Goal: Task Accomplishment & Management: Manage account settings

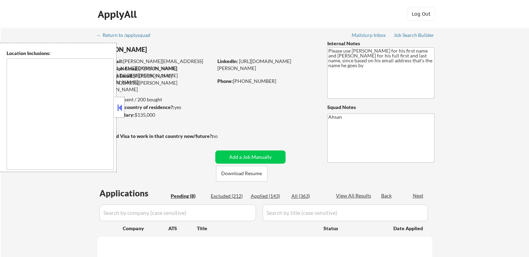
select select ""pending""
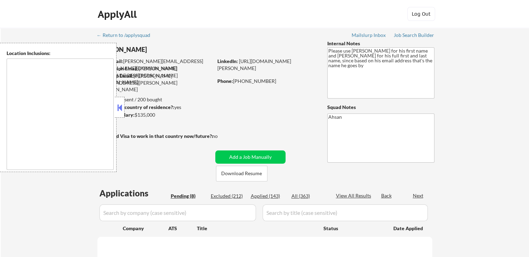
select select ""pending""
type textarea "[GEOGRAPHIC_DATA], MD [GEOGRAPHIC_DATA], [GEOGRAPHIC_DATA] [GEOGRAPHIC_DATA], […"
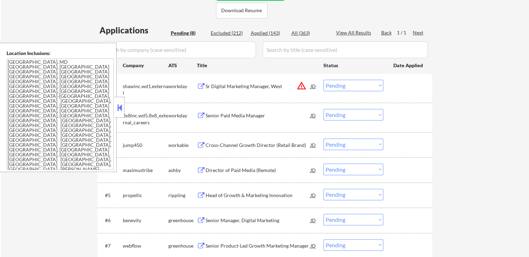
scroll to position [243, 0]
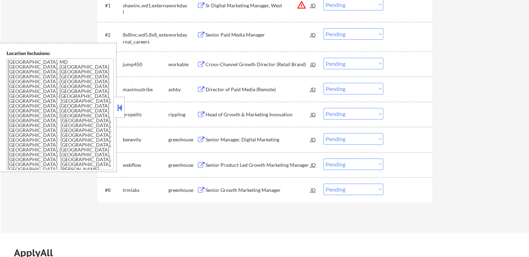
click at [123, 110] on button at bounding box center [120, 107] width 8 height 10
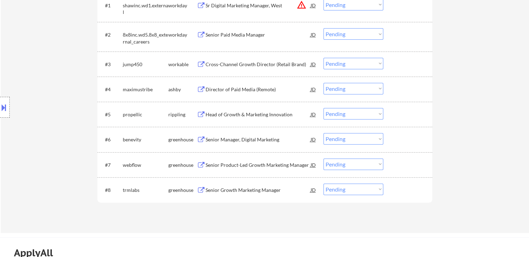
click at [202, 62] on button at bounding box center [201, 64] width 9 height 7
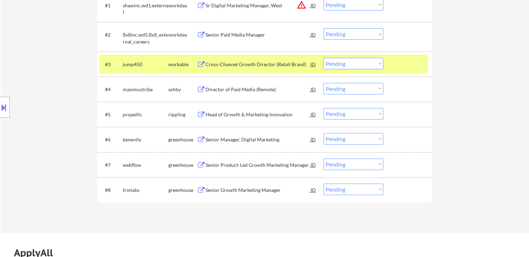
click at [204, 89] on button at bounding box center [201, 89] width 9 height 7
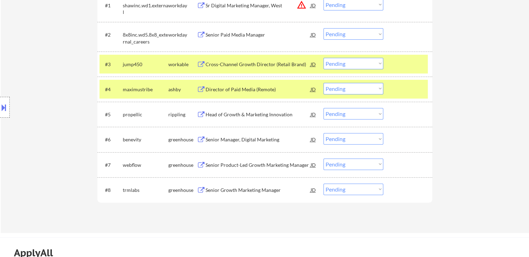
click at [203, 113] on button at bounding box center [201, 114] width 9 height 7
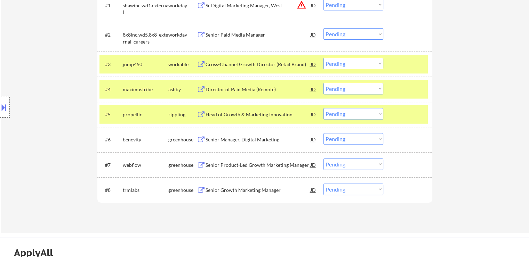
click at [201, 137] on button at bounding box center [201, 139] width 9 height 7
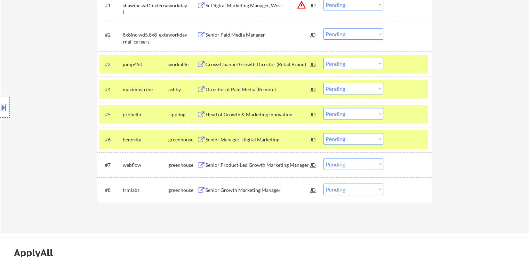
drag, startPoint x: 341, startPoint y: 63, endPoint x: 344, endPoint y: 67, distance: 4.8
click at [342, 63] on select "Choose an option... Pending Applied Excluded (Questions) Excluded (Expired) Exc…" at bounding box center [353, 63] width 60 height 11
click at [323, 58] on select "Choose an option... Pending Applied Excluded (Questions) Excluded (Expired) Exc…" at bounding box center [353, 63] width 60 height 11
select select ""pending""
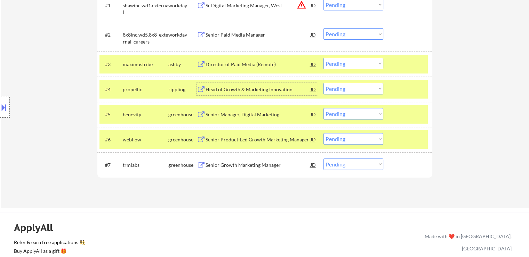
click at [236, 84] on div "Head of Growth & Marketing Innovation" at bounding box center [258, 89] width 105 height 13
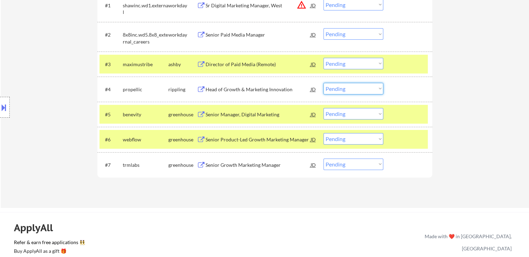
click at [345, 89] on select "Choose an option... Pending Applied Excluded (Questions) Excluded (Expired) Exc…" at bounding box center [353, 88] width 60 height 11
click at [323, 83] on select "Choose an option... Pending Applied Excluded (Questions) Excluded (Expired) Exc…" at bounding box center [353, 88] width 60 height 11
select select ""pending""
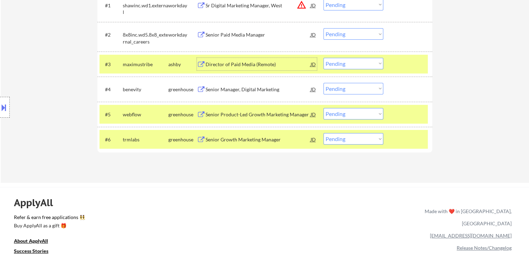
click at [215, 64] on div "Director of Paid Media (Remote)" at bounding box center [258, 64] width 105 height 7
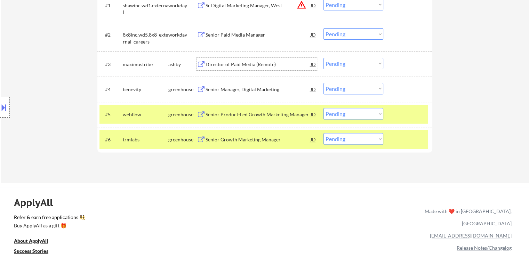
drag, startPoint x: 330, startPoint y: 66, endPoint x: 335, endPoint y: 68, distance: 5.1
click at [331, 66] on select "Choose an option... Pending Applied Excluded (Questions) Excluded (Expired) Exc…" at bounding box center [353, 63] width 60 height 11
click at [323, 58] on select "Choose an option... Pending Applied Excluded (Questions) Excluded (Expired) Exc…" at bounding box center [353, 63] width 60 height 11
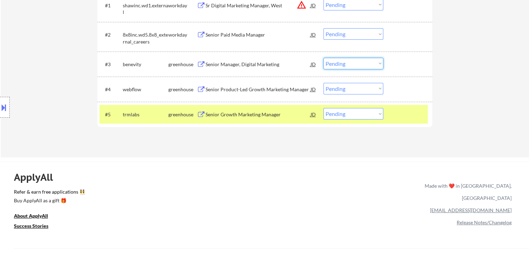
click at [349, 60] on select "Choose an option... Pending Applied Excluded (Questions) Excluded (Expired) Exc…" at bounding box center [353, 63] width 60 height 11
click at [323, 58] on select "Choose an option... Pending Applied Excluded (Questions) Excluded (Expired) Exc…" at bounding box center [353, 63] width 60 height 11
select select ""pending""
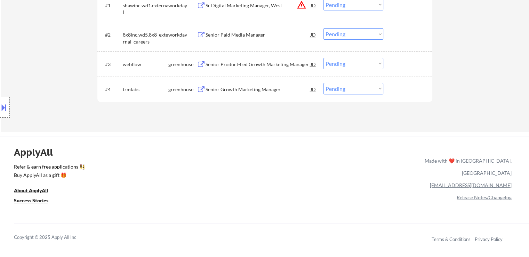
scroll to position [209, 0]
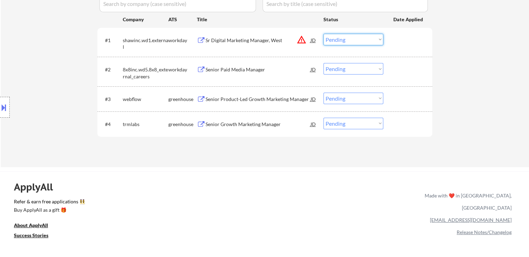
click at [353, 45] on select "Choose an option... Pending Applied Excluded (Questions) Excluded (Expired) Exc…" at bounding box center [353, 39] width 60 height 11
click at [222, 37] on div "Sr Digital Marketing Manager, West" at bounding box center [258, 40] width 105 height 7
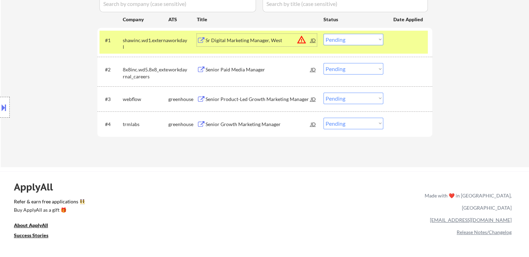
click at [214, 96] on div "Senior Product-Led Growth Marketing Manager" at bounding box center [258, 99] width 105 height 7
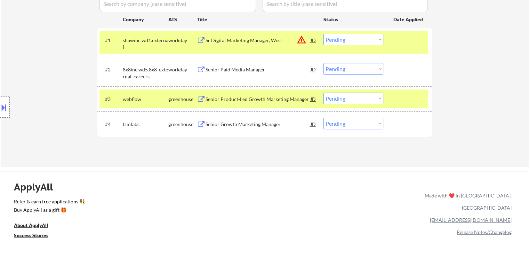
click at [9, 102] on div at bounding box center [5, 107] width 10 height 21
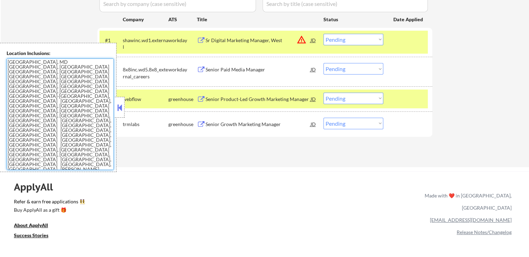
drag, startPoint x: 67, startPoint y: 112, endPoint x: 8, endPoint y: 61, distance: 78.2
click at [8, 61] on textarea "[GEOGRAPHIC_DATA], MD [GEOGRAPHIC_DATA], [GEOGRAPHIC_DATA] [GEOGRAPHIC_DATA], […" at bounding box center [60, 113] width 107 height 111
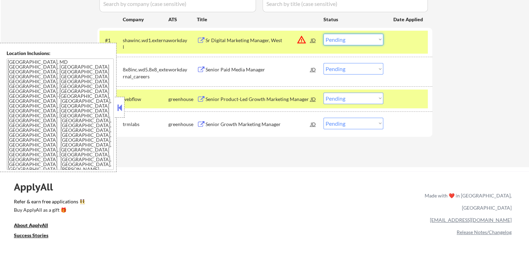
drag, startPoint x: 343, startPoint y: 41, endPoint x: 344, endPoint y: 45, distance: 4.2
click at [343, 41] on select "Choose an option... Pending Applied Excluded (Questions) Excluded (Expired) Exc…" at bounding box center [353, 39] width 60 height 11
click at [323, 34] on select "Choose an option... Pending Applied Excluded (Questions) Excluded (Expired) Exc…" at bounding box center [353, 39] width 60 height 11
select select ""pending""
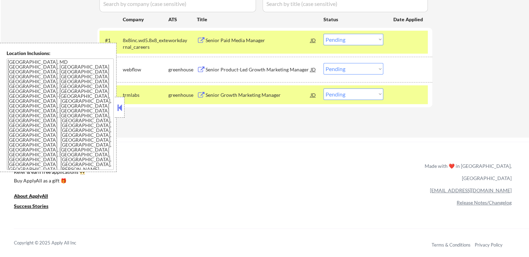
click at [342, 70] on select "Choose an option... Pending Applied Excluded (Questions) Excluded (Expired) Exc…" at bounding box center [353, 68] width 60 height 11
click at [323, 63] on select "Choose an option... Pending Applied Excluded (Questions) Excluded (Expired) Exc…" at bounding box center [353, 68] width 60 height 11
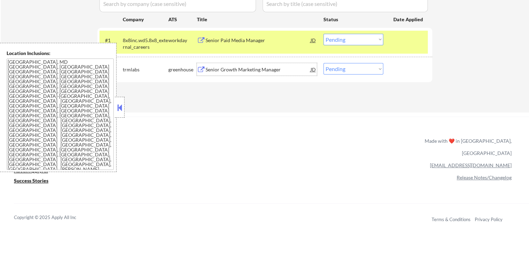
click at [209, 71] on div "Senior Growth Marketing Manager" at bounding box center [258, 69] width 105 height 7
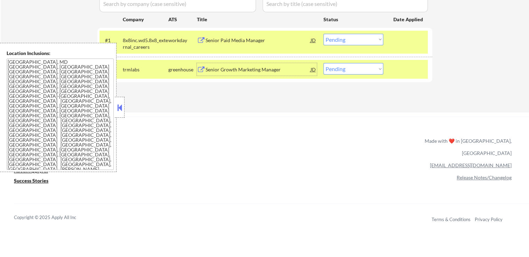
click at [352, 71] on select "Choose an option... Pending Applied Excluded (Questions) Excluded (Expired) Exc…" at bounding box center [353, 68] width 60 height 11
select select ""excluded""
click at [323, 63] on select "Choose an option... Pending Applied Excluded (Questions) Excluded (Expired) Exc…" at bounding box center [353, 68] width 60 height 11
click at [216, 42] on div "Senior Paid Media Manager" at bounding box center [258, 40] width 105 height 7
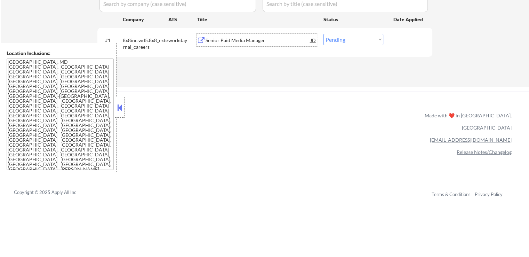
click at [349, 38] on select "Choose an option... Pending Applied Excluded (Questions) Excluded (Expired) Exc…" at bounding box center [353, 39] width 60 height 11
select select ""applied""
click at [323, 34] on select "Choose an option... Pending Applied Excluded (Questions) Excluded (Expired) Exc…" at bounding box center [353, 39] width 60 height 11
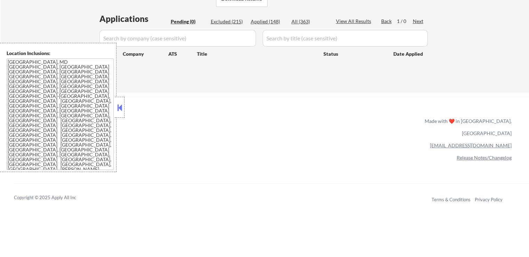
scroll to position [139, 0]
